Goal: Information Seeking & Learning: Learn about a topic

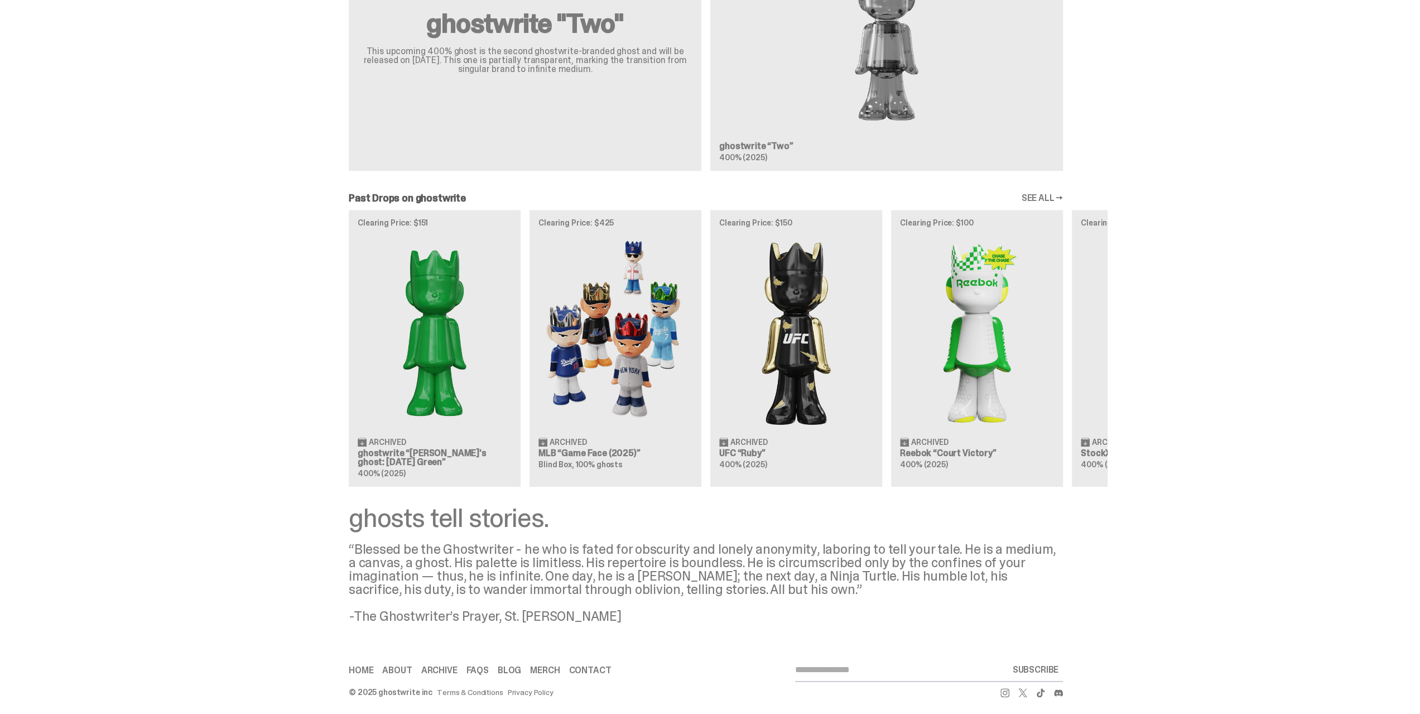
scroll to position [773, 0]
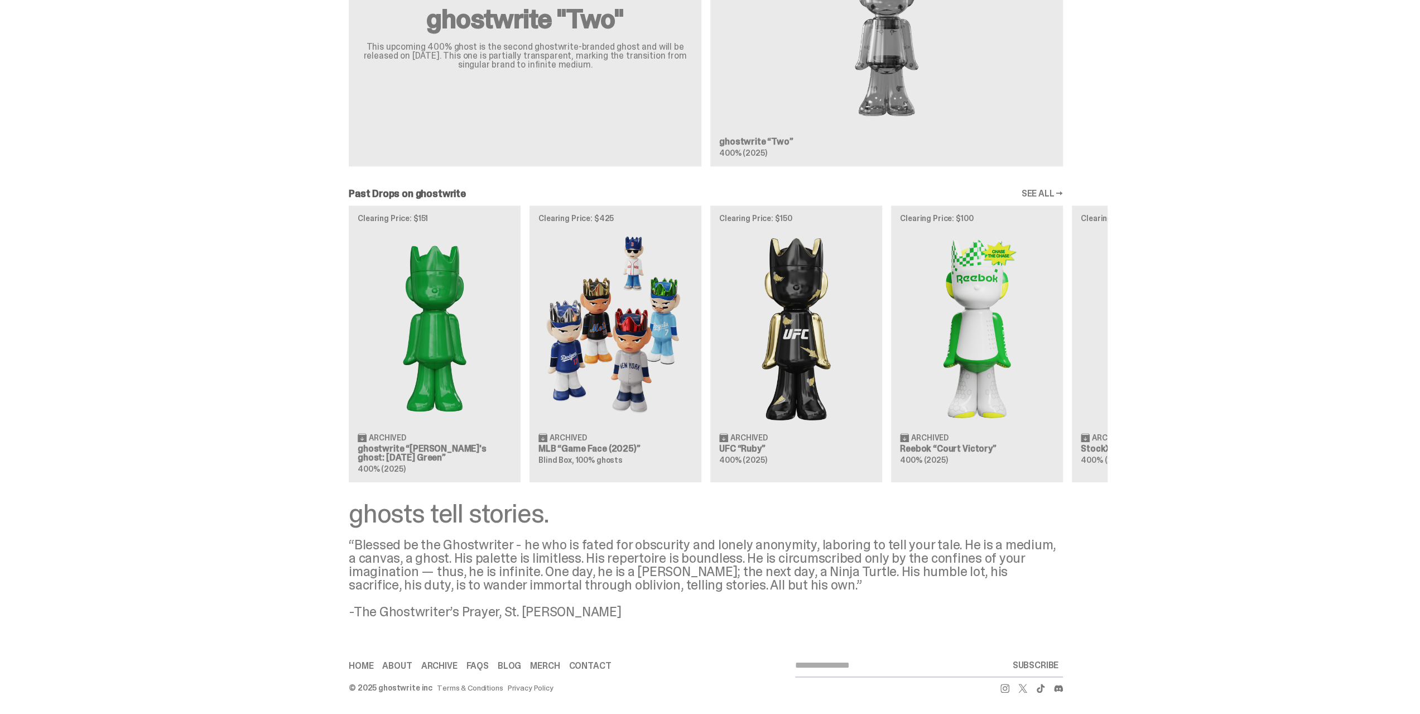
click at [1052, 189] on link "SEE ALL →" at bounding box center [1042, 193] width 42 height 9
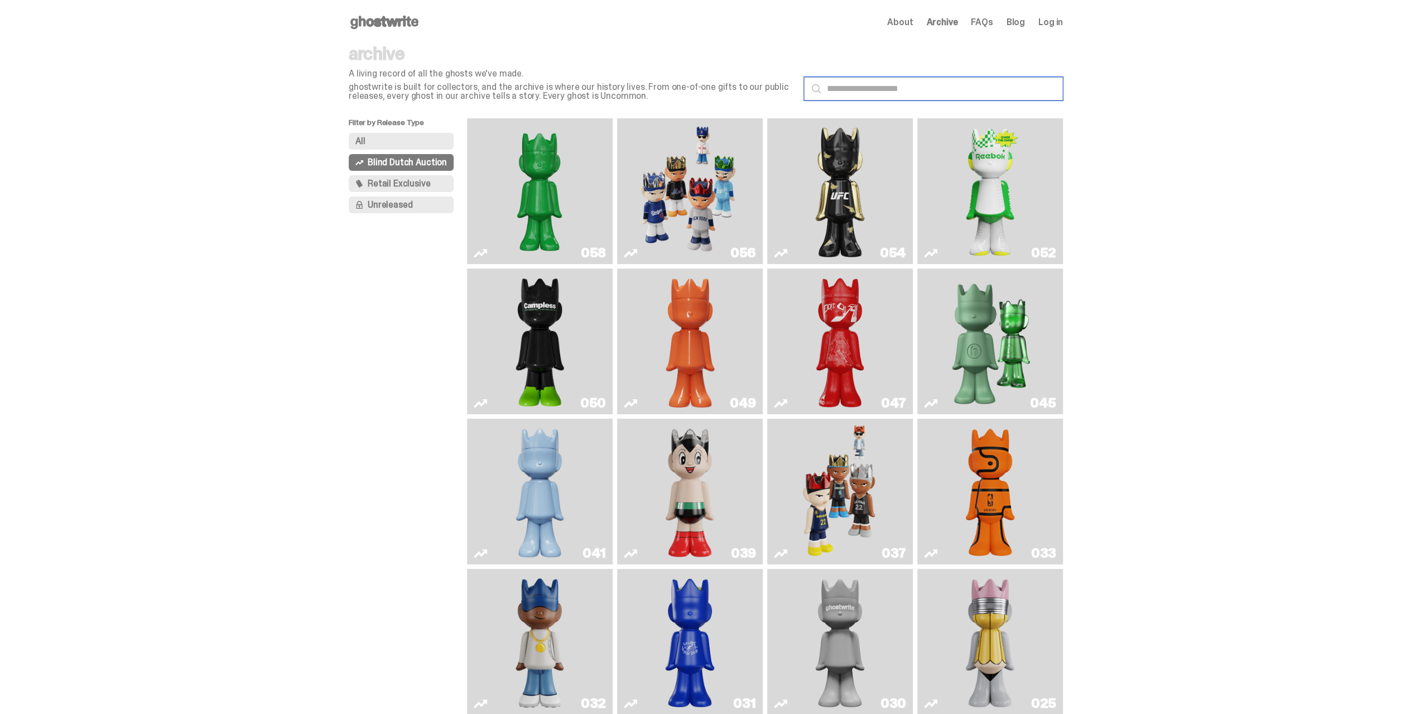
click at [890, 92] on input "text" at bounding box center [933, 88] width 259 height 23
type input "******"
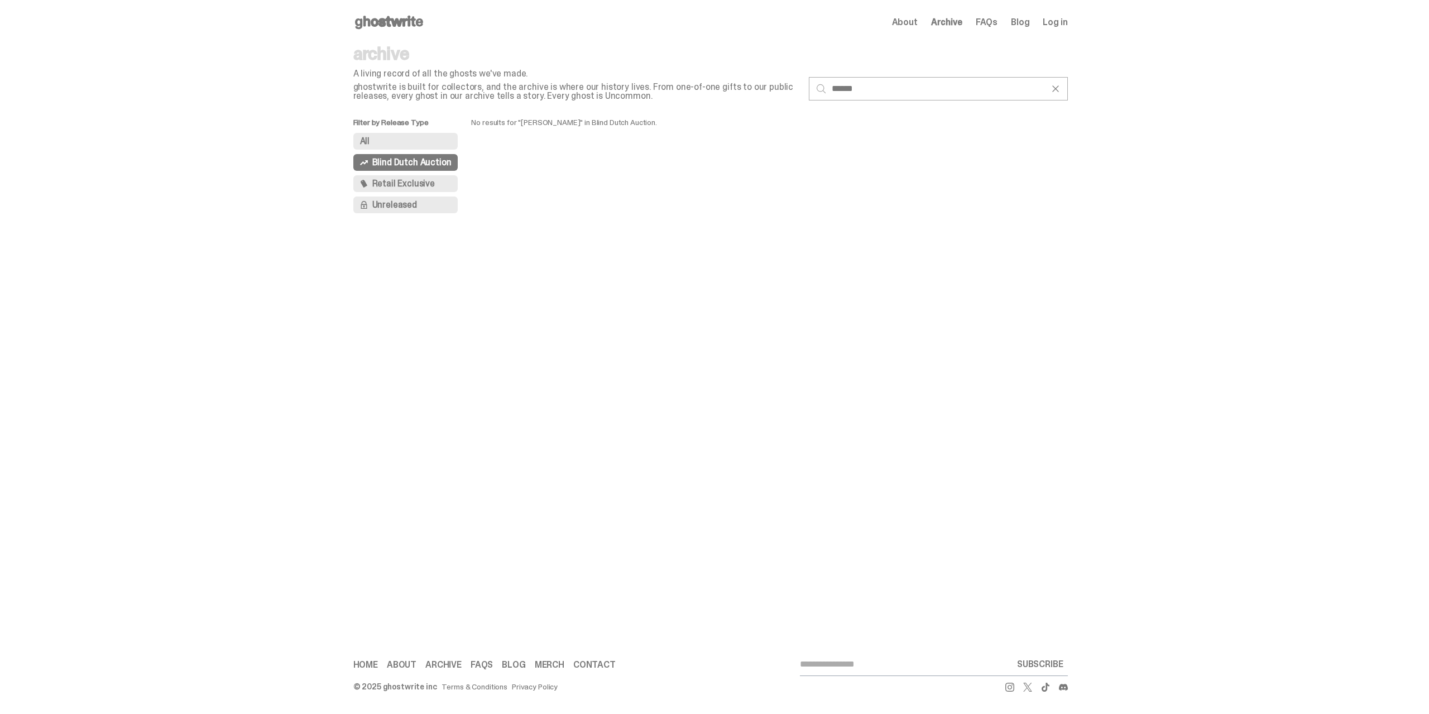
click at [399, 151] on div "All Blind Dutch Auction Retail Exclusive Unreleased" at bounding box center [412, 175] width 118 height 85
click at [406, 136] on button "All" at bounding box center [405, 141] width 105 height 17
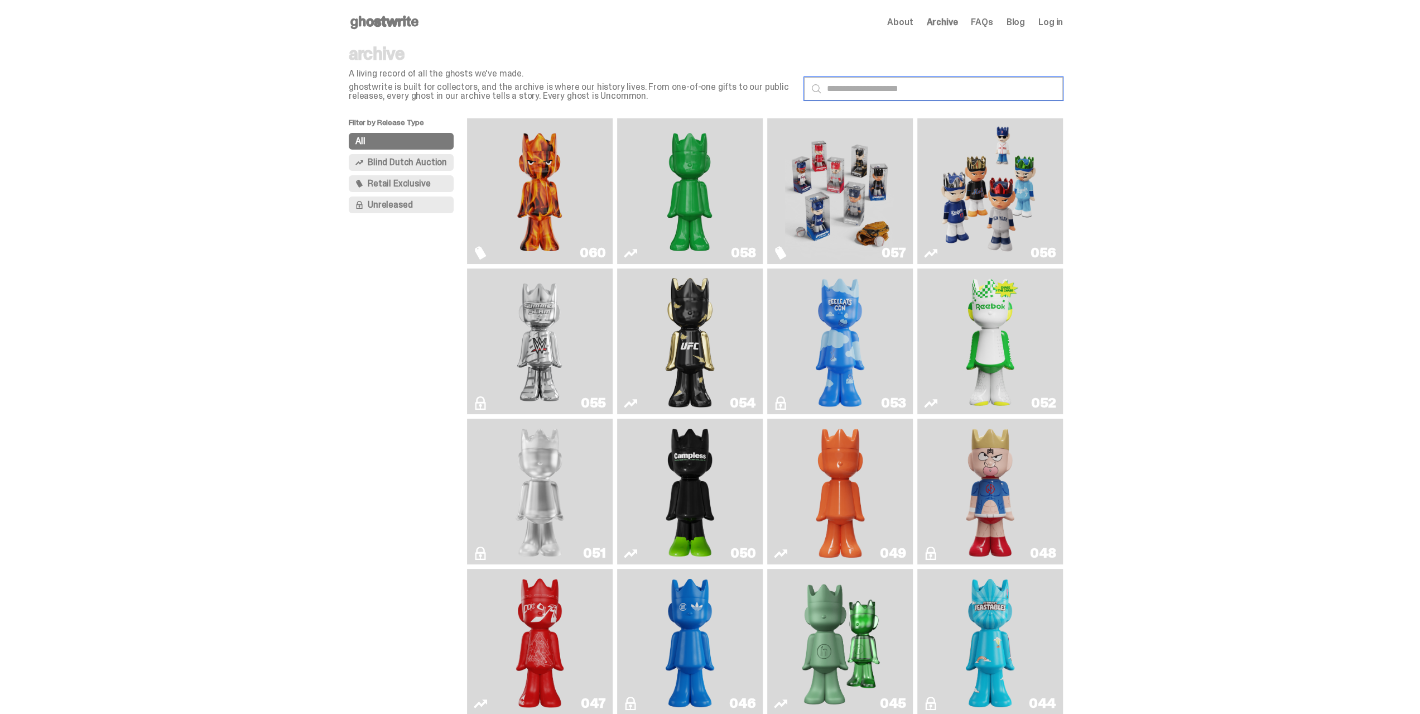
click at [906, 90] on input "text" at bounding box center [933, 88] width 259 height 23
type input "******"
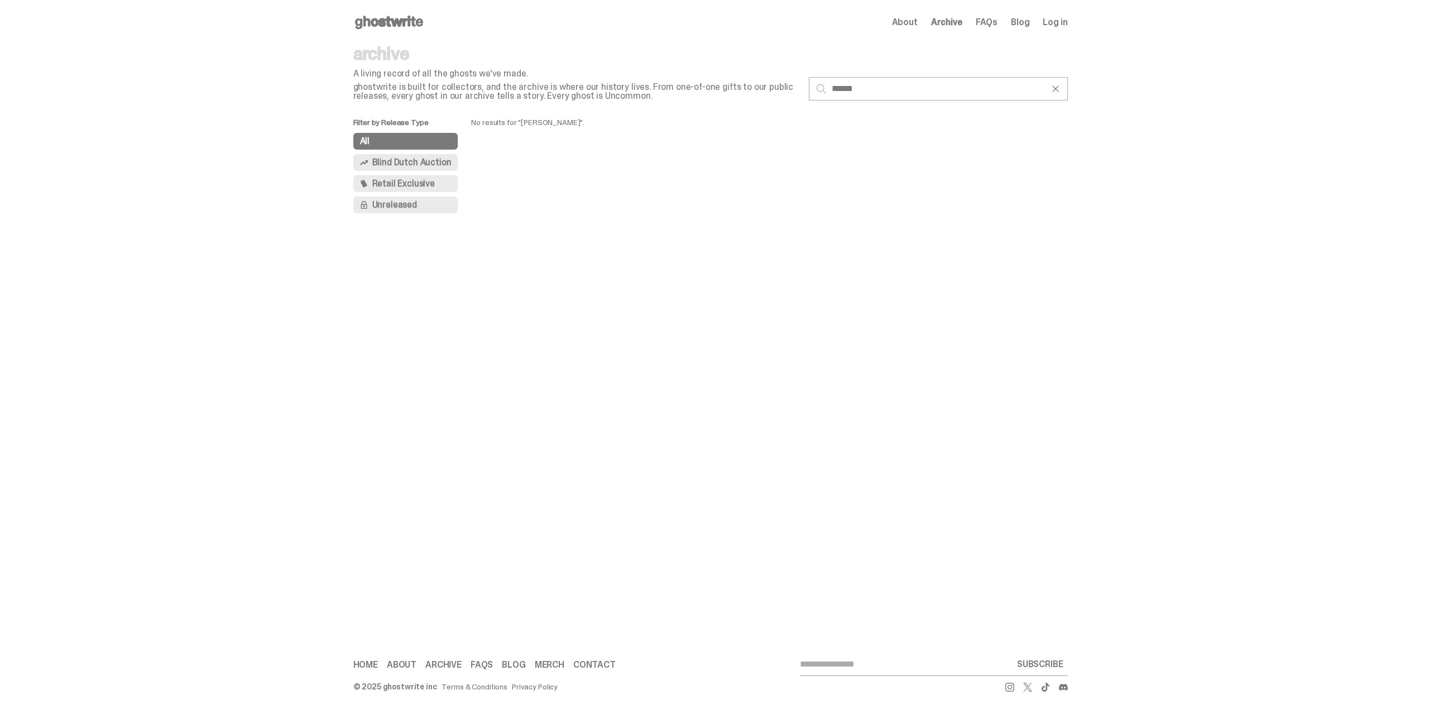
click at [422, 187] on span "Retail Exclusive" at bounding box center [403, 183] width 63 height 9
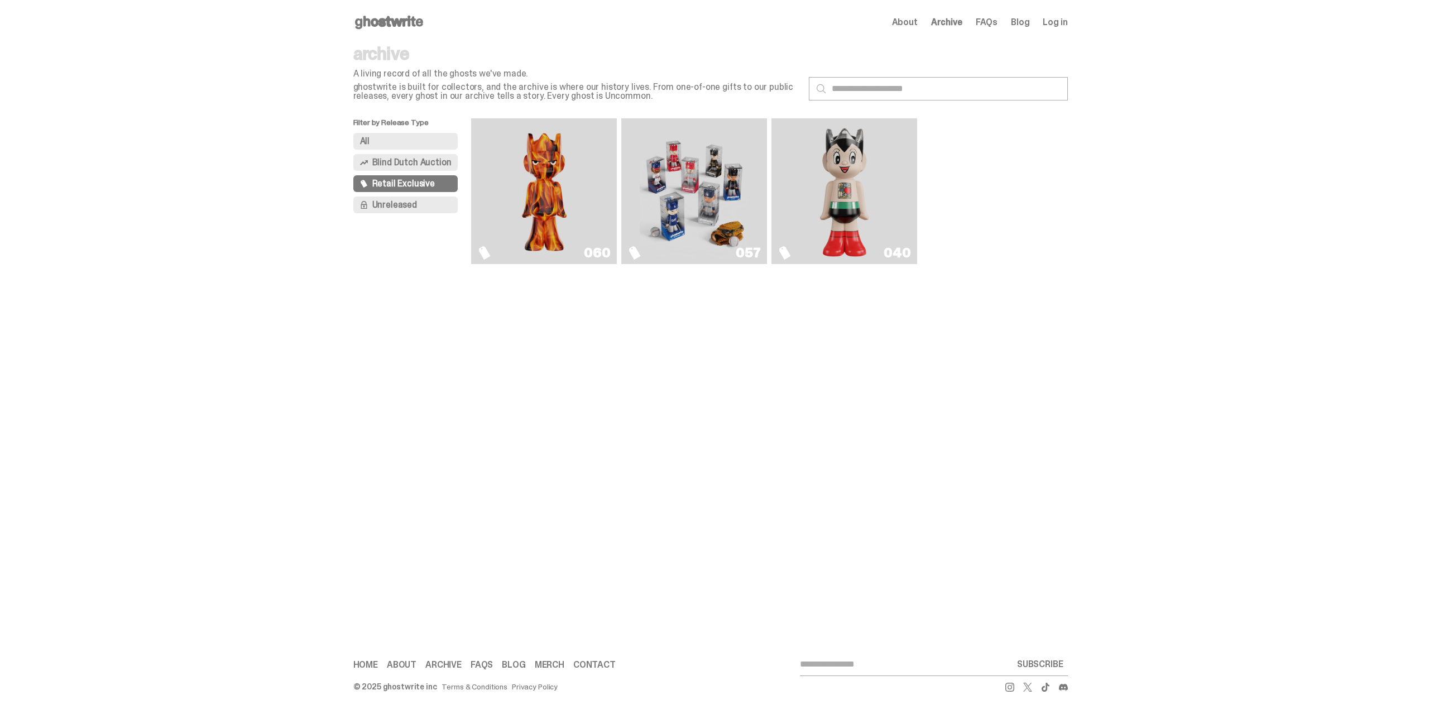
click at [423, 210] on button "Unreleased" at bounding box center [405, 204] width 105 height 17
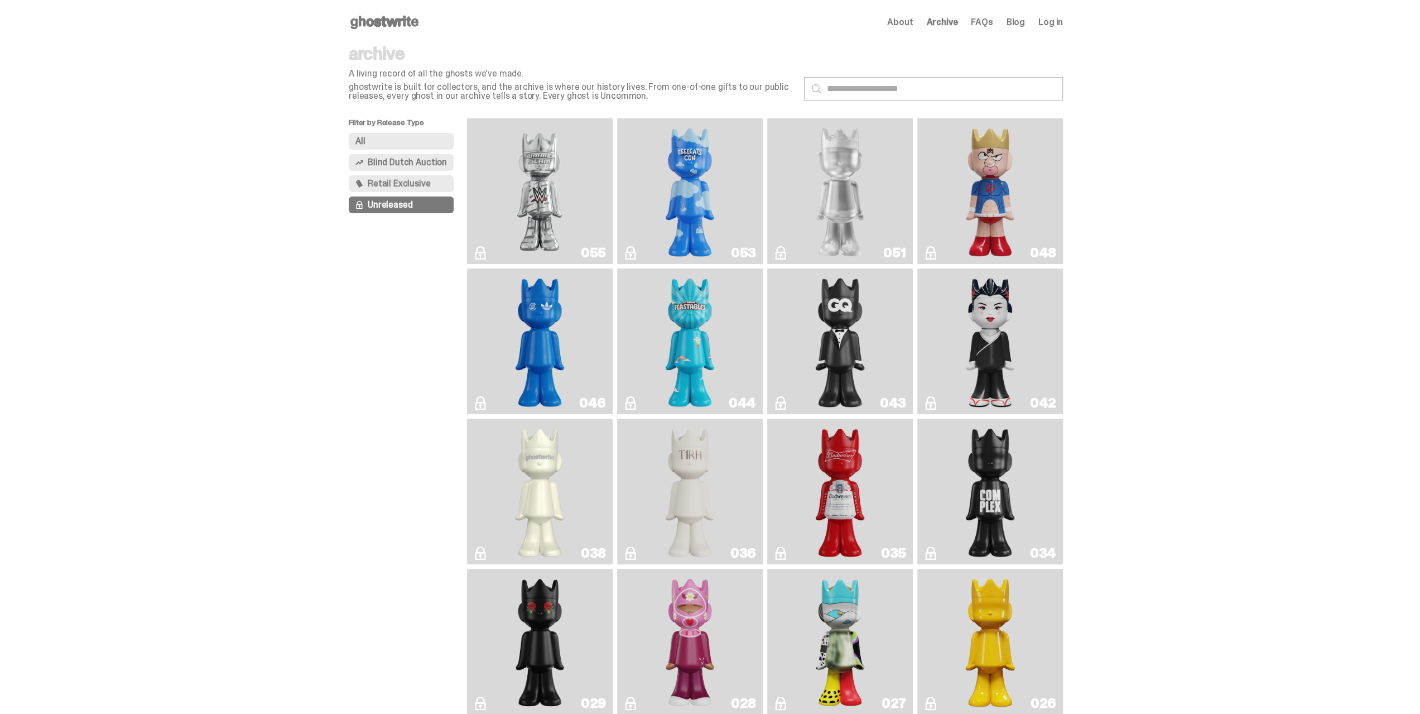
click at [354, 134] on button "All" at bounding box center [401, 141] width 105 height 17
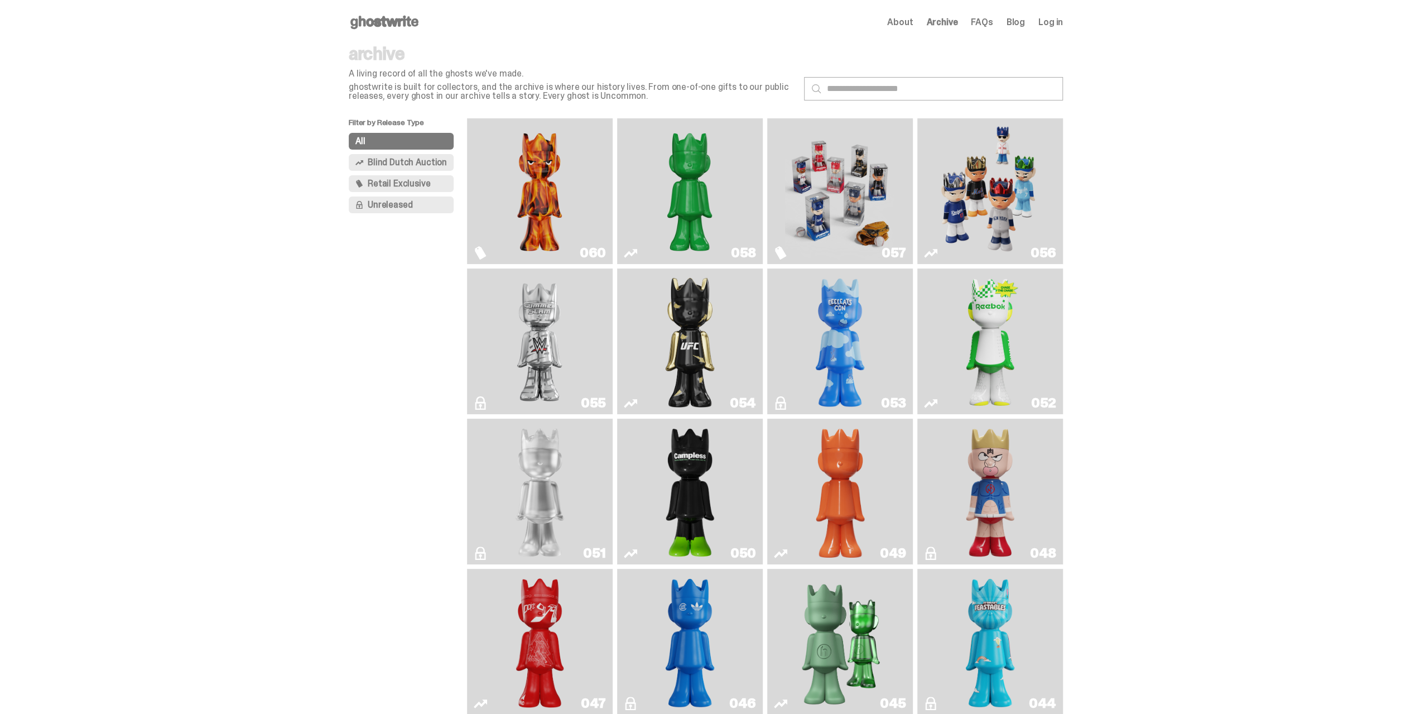
click at [416, 206] on button "Unreleased" at bounding box center [401, 204] width 105 height 17
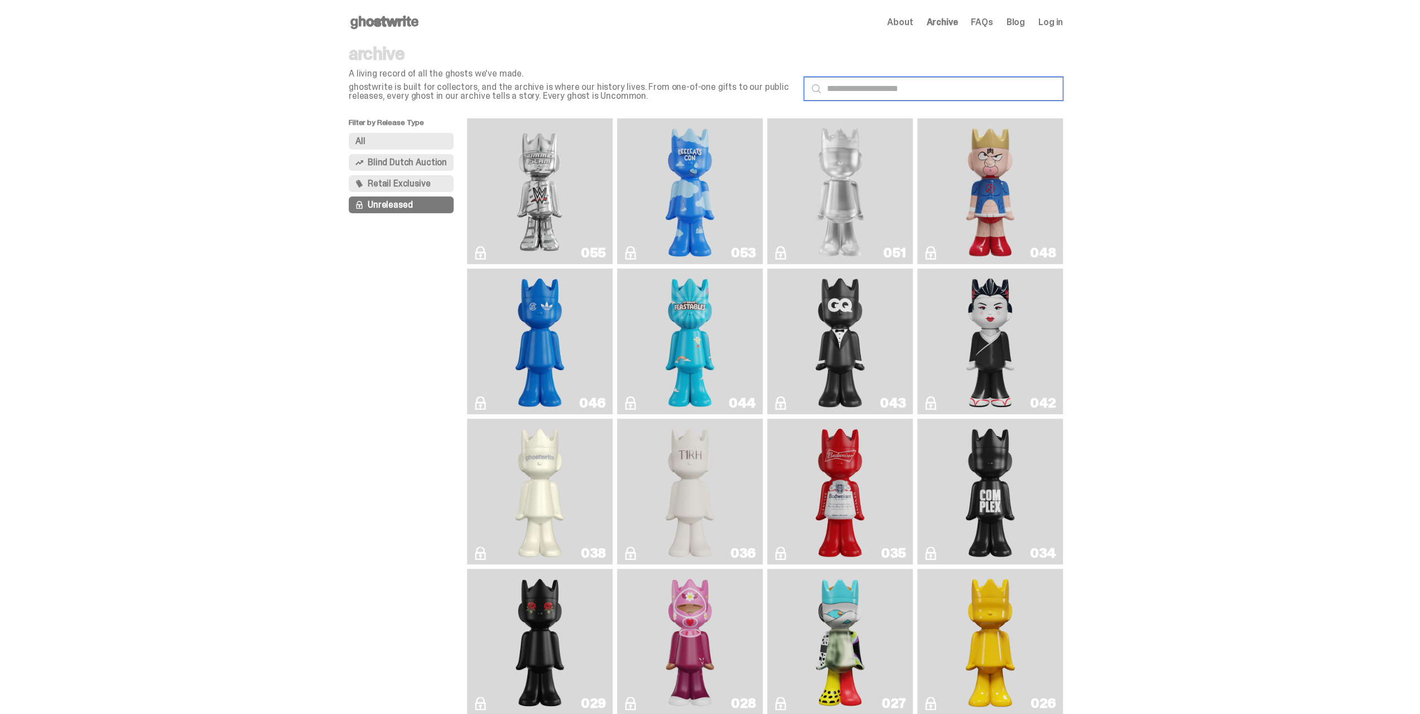
click at [915, 97] on input "text" at bounding box center [933, 88] width 259 height 23
type input "******"
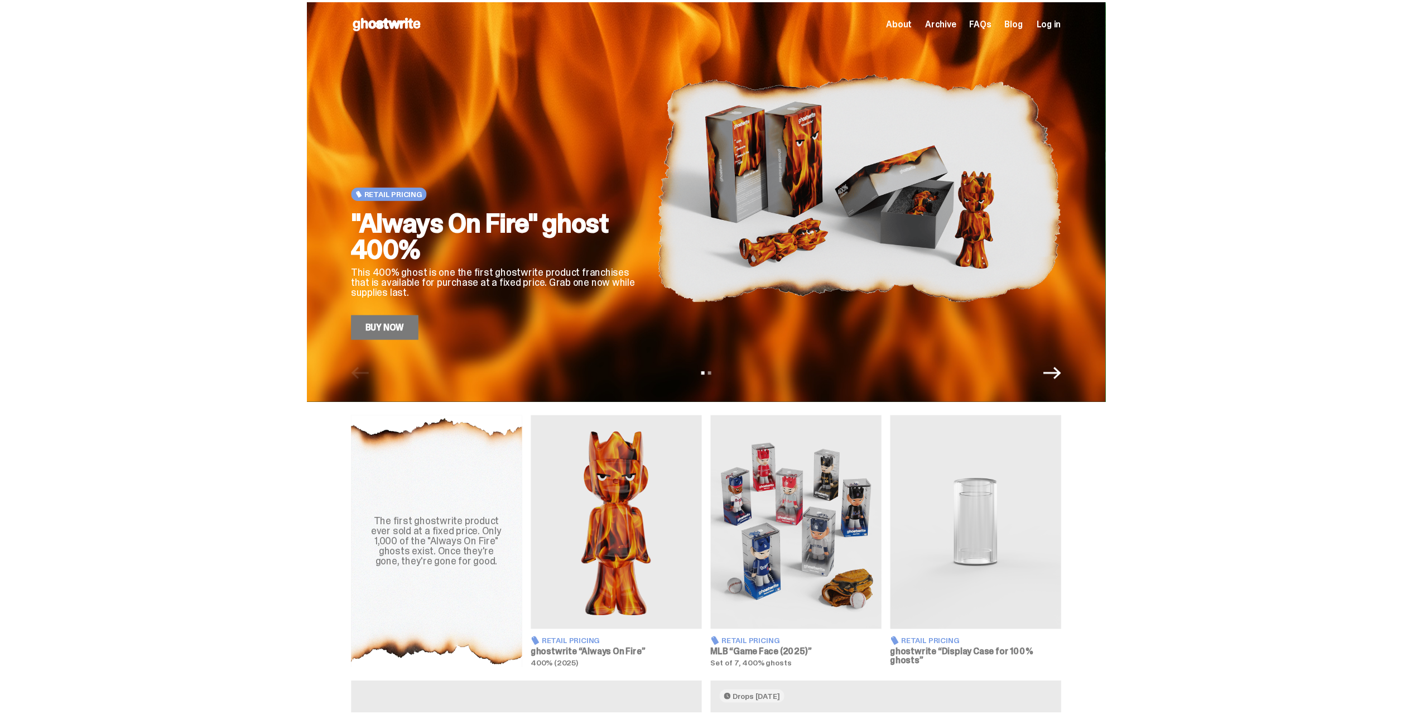
scroll to position [773, 0]
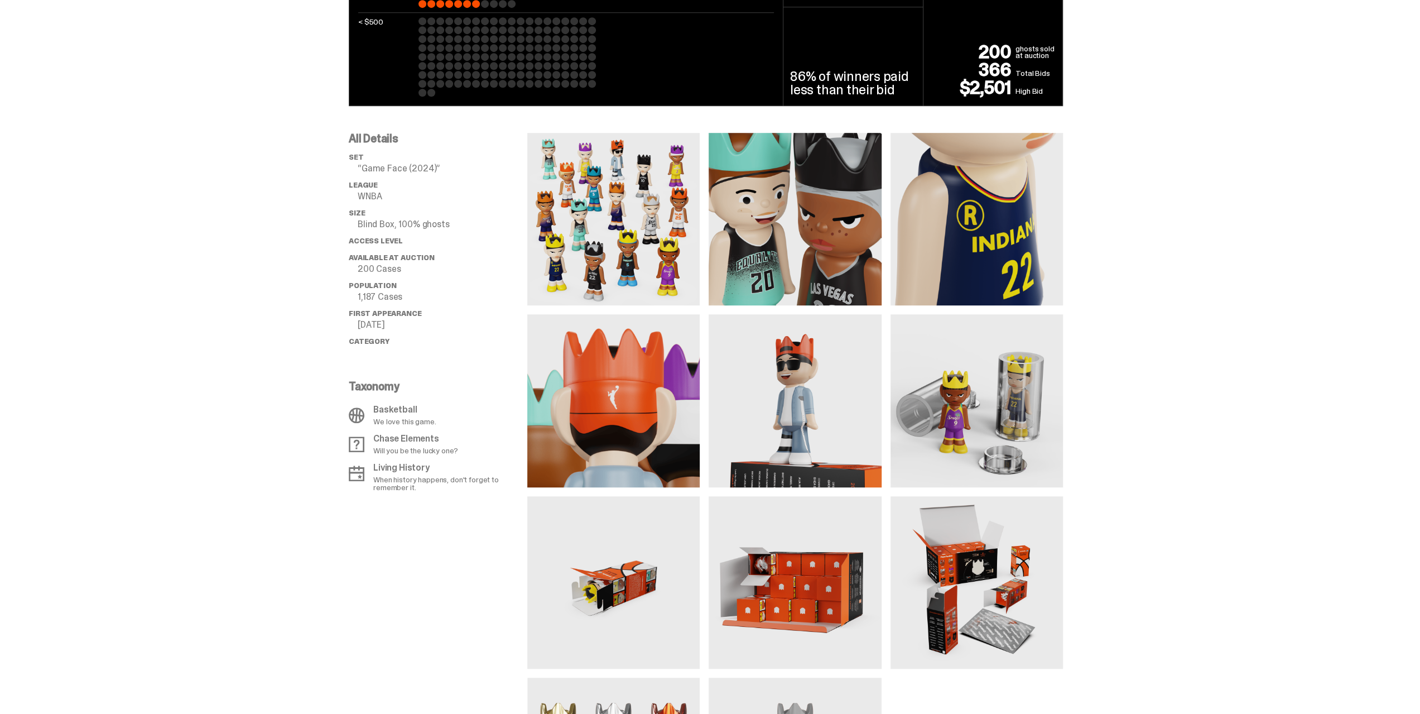
scroll to position [558, 0]
